Goal: Register for event/course

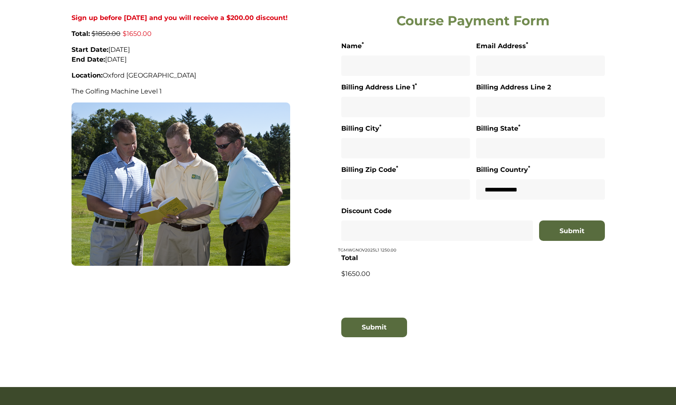
scroll to position [223, 0]
click at [472, 221] on input "text" at bounding box center [437, 231] width 192 height 20
drag, startPoint x: 535, startPoint y: 218, endPoint x: 550, endPoint y: 199, distance: 23.9
click at [543, 210] on form "**********" at bounding box center [473, 195] width 264 height 309
click at [550, 221] on button "Submit" at bounding box center [572, 231] width 66 height 20
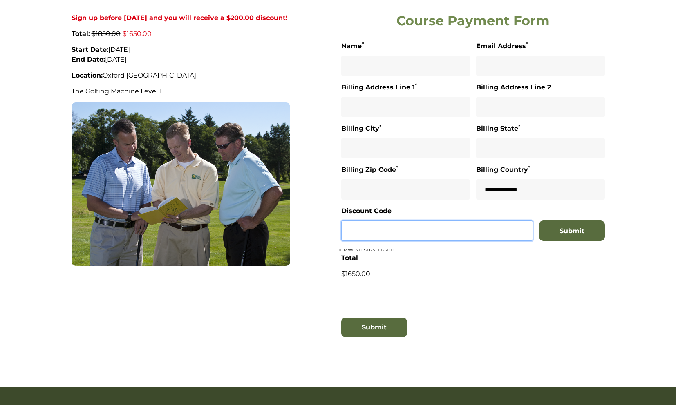
click at [412, 221] on input "text" at bounding box center [437, 231] width 192 height 20
drag, startPoint x: 339, startPoint y: 212, endPoint x: 389, endPoint y: 213, distance: 50.3
click at [378, 213] on div "Discount Code Submit TGMWGNOV2025L1 1250.00" at bounding box center [473, 229] width 270 height 47
copy div "TGMWGNOV2025L1"
click at [402, 221] on input "text" at bounding box center [437, 231] width 192 height 20
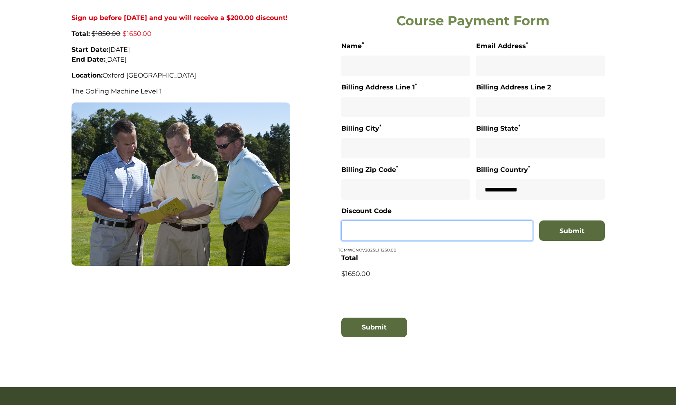
paste input "**********"
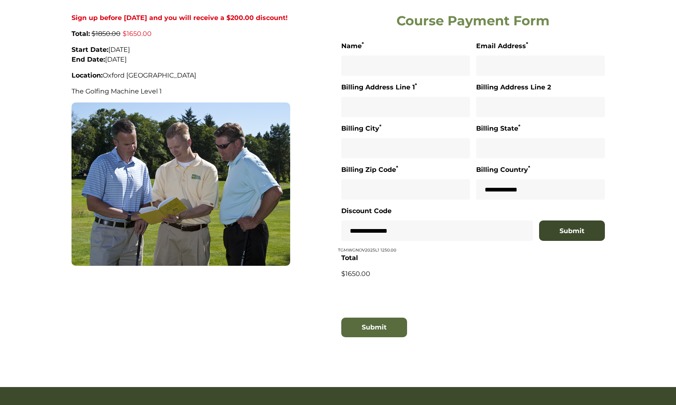
click at [552, 221] on button "Submit" at bounding box center [572, 231] width 66 height 20
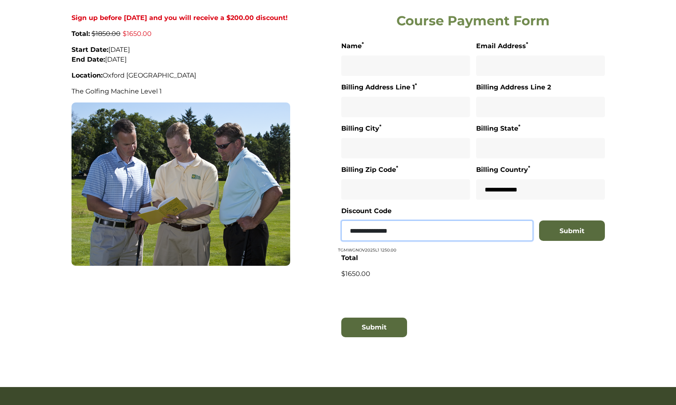
click at [434, 221] on input "**********" at bounding box center [437, 231] width 192 height 20
type input "**********"
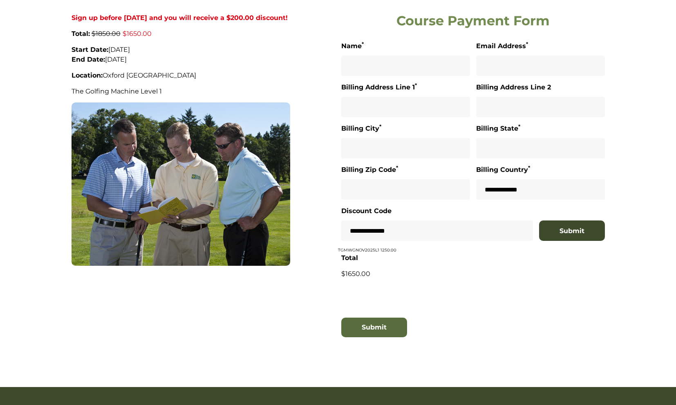
click at [553, 221] on button "Submit" at bounding box center [572, 231] width 66 height 20
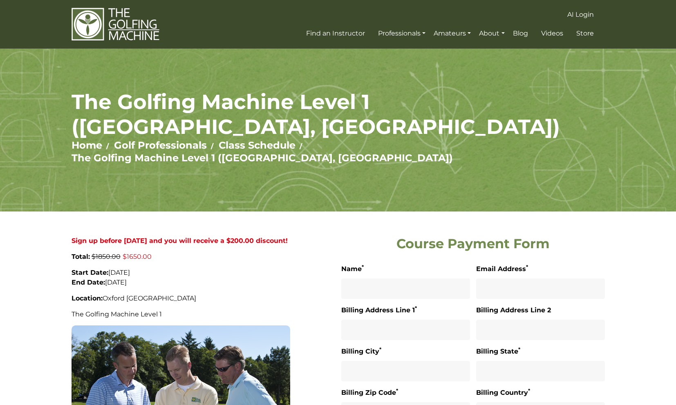
scroll to position [171, 0]
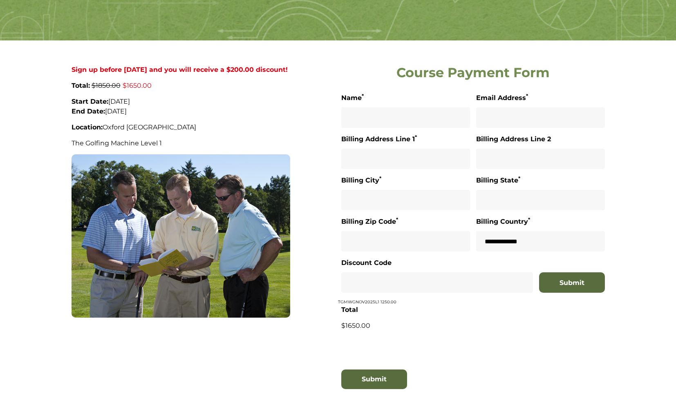
click at [635, 322] on section "Sign up before Tuesday 30 September 2025 and you will receive a $200.00 discoun…" at bounding box center [338, 239] width 676 height 399
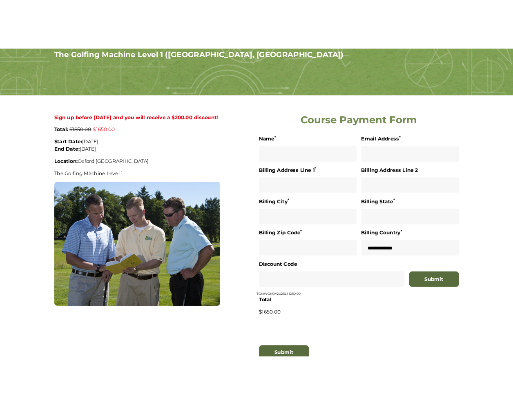
scroll to position [161, 0]
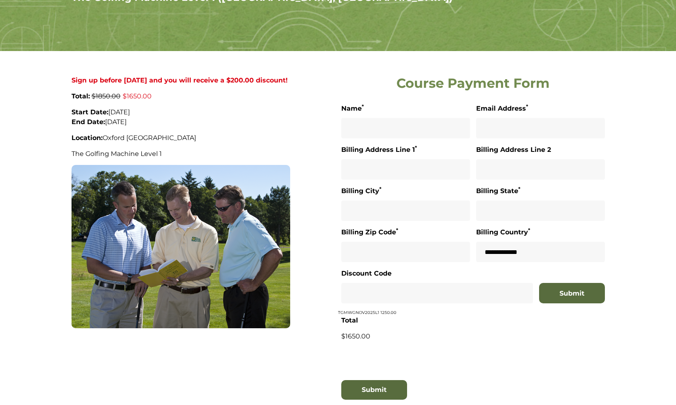
drag, startPoint x: 337, startPoint y: 273, endPoint x: 396, endPoint y: 276, distance: 59.3
click at [396, 276] on div "Sign up before Tuesday 30 September 2025 and you will receive a $200.00 discoun…" at bounding box center [337, 244] width 539 height 337
click at [400, 276] on div "Discount Code Submit TGMWGNOV2025L1 1250.00" at bounding box center [473, 291] width 270 height 47
click at [513, 316] on p "Total" at bounding box center [473, 321] width 264 height 10
click at [628, 110] on section "Sign up before Tuesday 30 September 2025 and you will receive a $200.00 discoun…" at bounding box center [338, 250] width 676 height 399
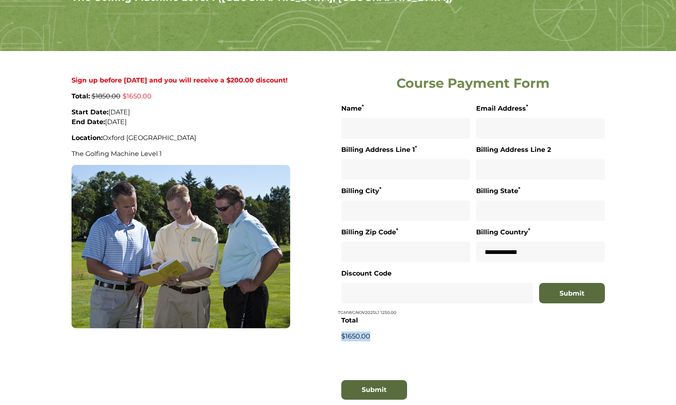
drag, startPoint x: 341, startPoint y: 300, endPoint x: 374, endPoint y: 300, distance: 32.7
click at [374, 332] on p "$1650.00" at bounding box center [473, 337] width 264 height 10
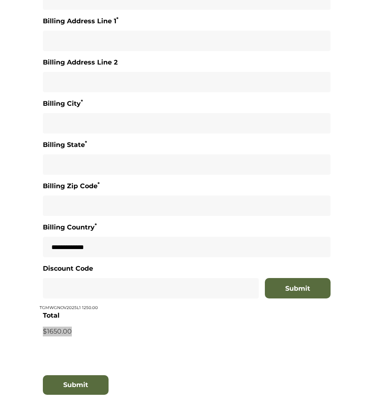
scroll to position [684, 0]
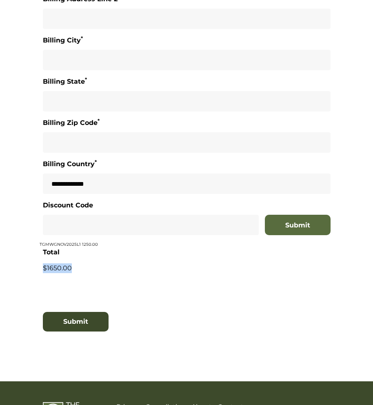
click at [87, 312] on button "Submit" at bounding box center [76, 322] width 66 height 20
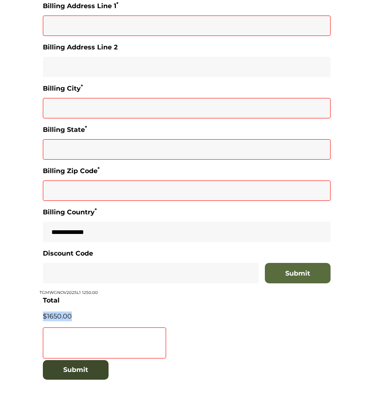
scroll to position [637, 0]
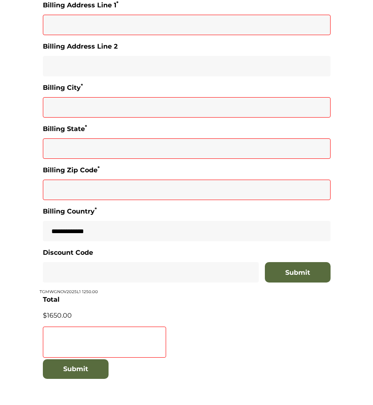
drag, startPoint x: 292, startPoint y: 295, endPoint x: 250, endPoint y: 303, distance: 42.8
click at [291, 327] on div at bounding box center [187, 343] width 288 height 33
click at [87, 360] on button "Submit" at bounding box center [76, 370] width 66 height 20
click at [215, 311] on p "$1650.00" at bounding box center [187, 316] width 288 height 10
click at [84, 360] on button "Submit" at bounding box center [76, 370] width 66 height 20
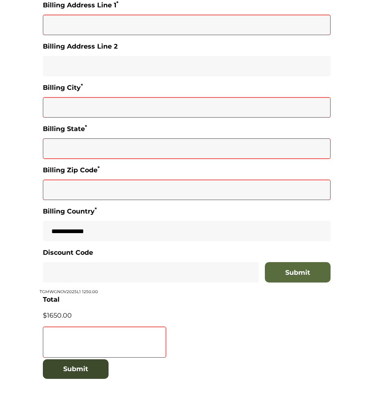
click at [89, 360] on button "Submit" at bounding box center [76, 370] width 66 height 20
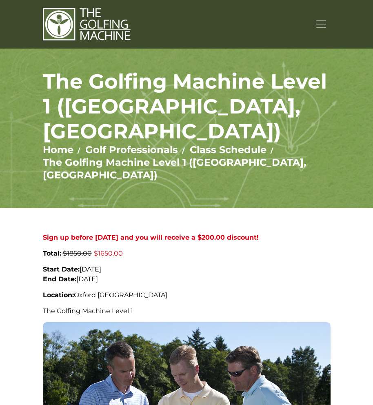
scroll to position [637, 0]
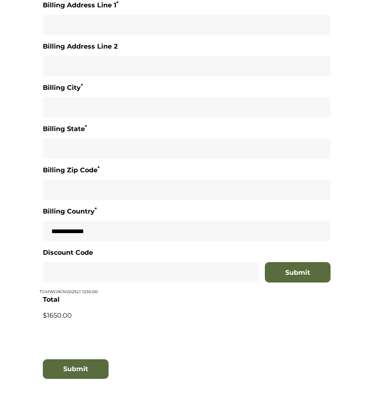
drag, startPoint x: 358, startPoint y: 279, endPoint x: 362, endPoint y: 278, distance: 4.6
click at [358, 279] on section "Sign up before Tuesday 30 September 2025 and you will receive a $200.00 discoun…" at bounding box center [186, 0] width 373 height 858
click at [66, 360] on button "Submit" at bounding box center [76, 370] width 66 height 20
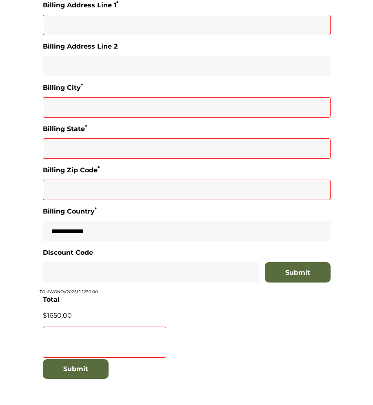
click at [343, 271] on section "Sign up before Tuesday 30 September 2025 and you will receive a $200.00 discoun…" at bounding box center [186, 0] width 373 height 858
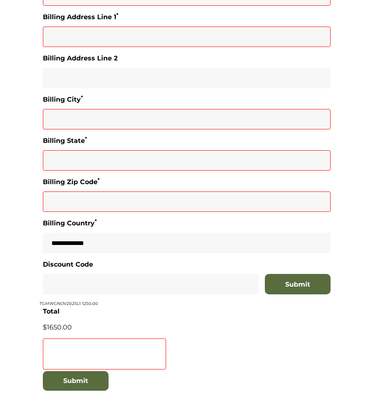
scroll to position [684, 0]
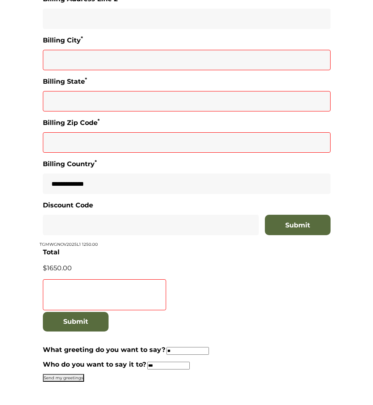
scroll to position [722, 0]
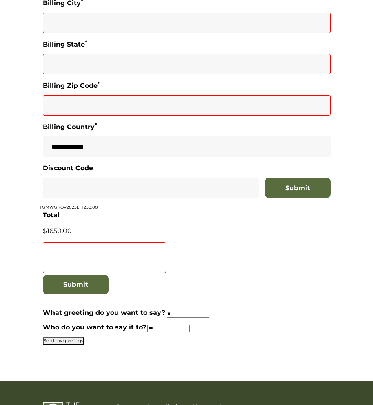
click at [74, 337] on button "Send my greetings" at bounding box center [63, 341] width 41 height 8
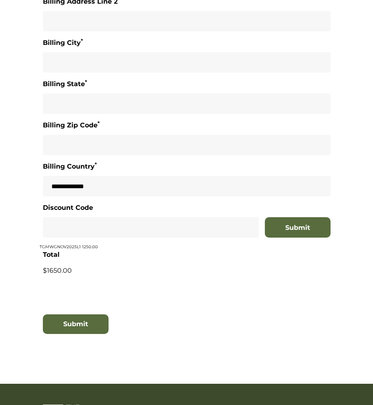
scroll to position [684, 0]
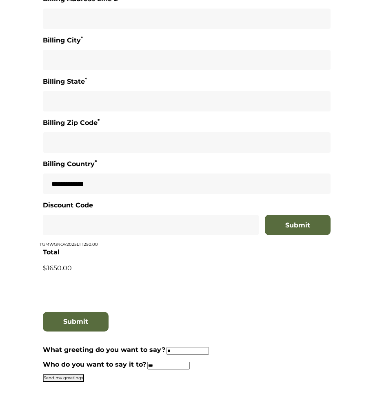
click at [72, 374] on button "Send my greetings" at bounding box center [63, 378] width 41 height 8
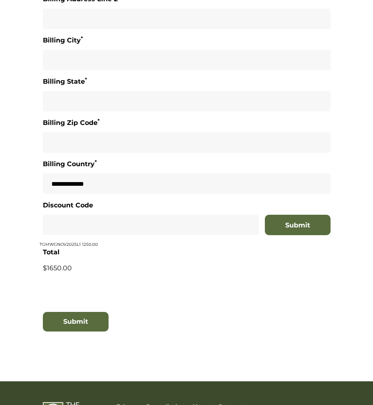
scroll to position [684, 0]
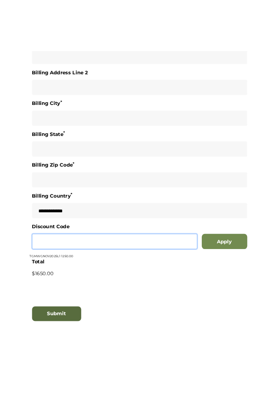
scroll to position [655, 0]
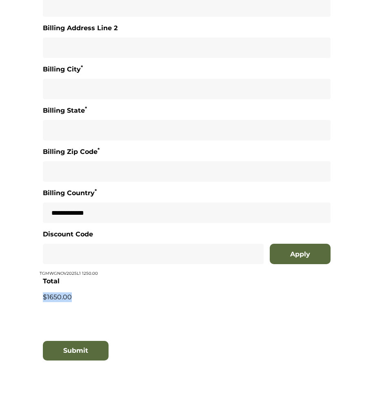
drag, startPoint x: 42, startPoint y: 260, endPoint x: 88, endPoint y: 262, distance: 46.6
click at [88, 277] on div "Total $1650.00" at bounding box center [187, 290] width 294 height 26
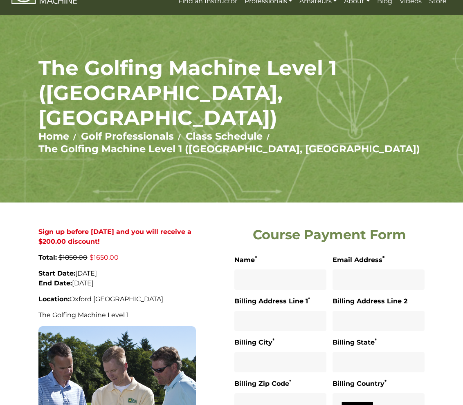
scroll to position [42, 0]
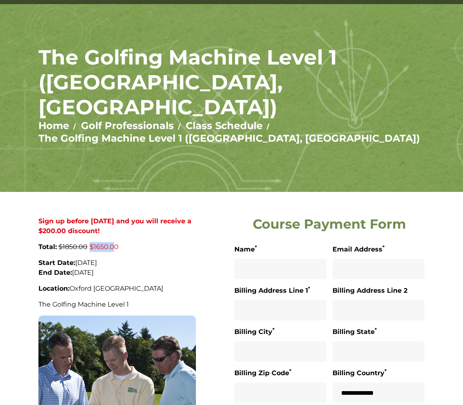
drag, startPoint x: 87, startPoint y: 225, endPoint x: 114, endPoint y: 222, distance: 26.7
click at [112, 242] on p "Total: $1850.00 $1650.00" at bounding box center [116, 247] width 157 height 10
